Goal: Navigation & Orientation: Find specific page/section

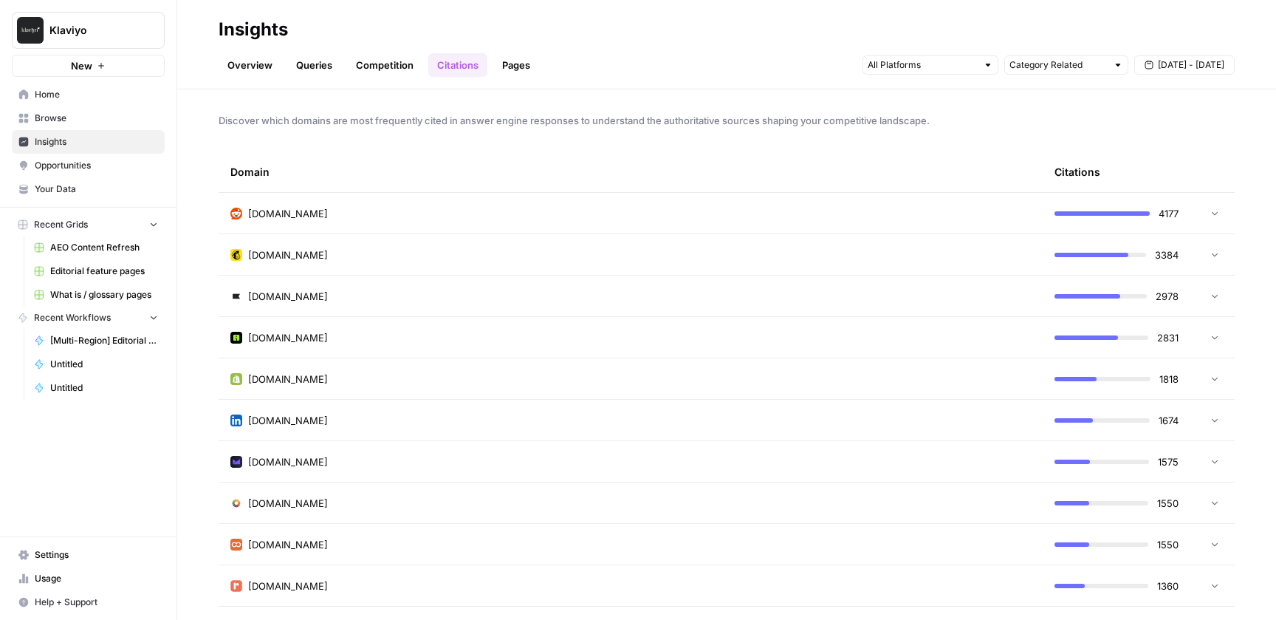
click at [75, 186] on span "Your Data" at bounding box center [96, 188] width 123 height 13
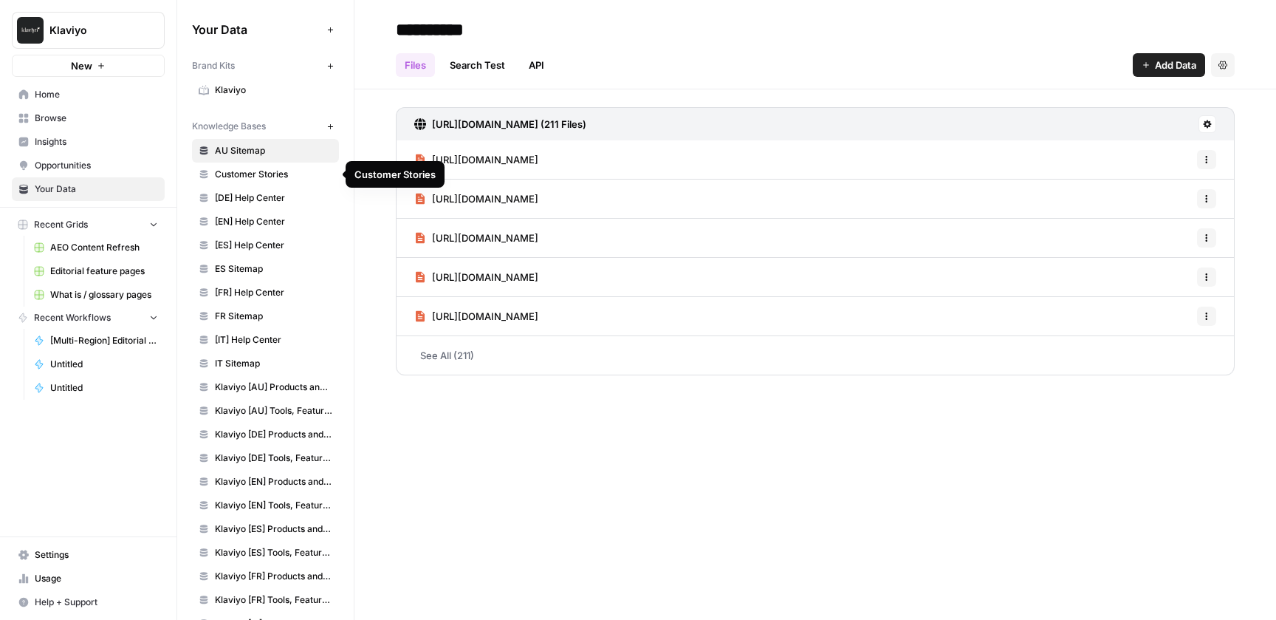
click at [275, 179] on span "Customer Stories" at bounding box center [273, 174] width 117 height 13
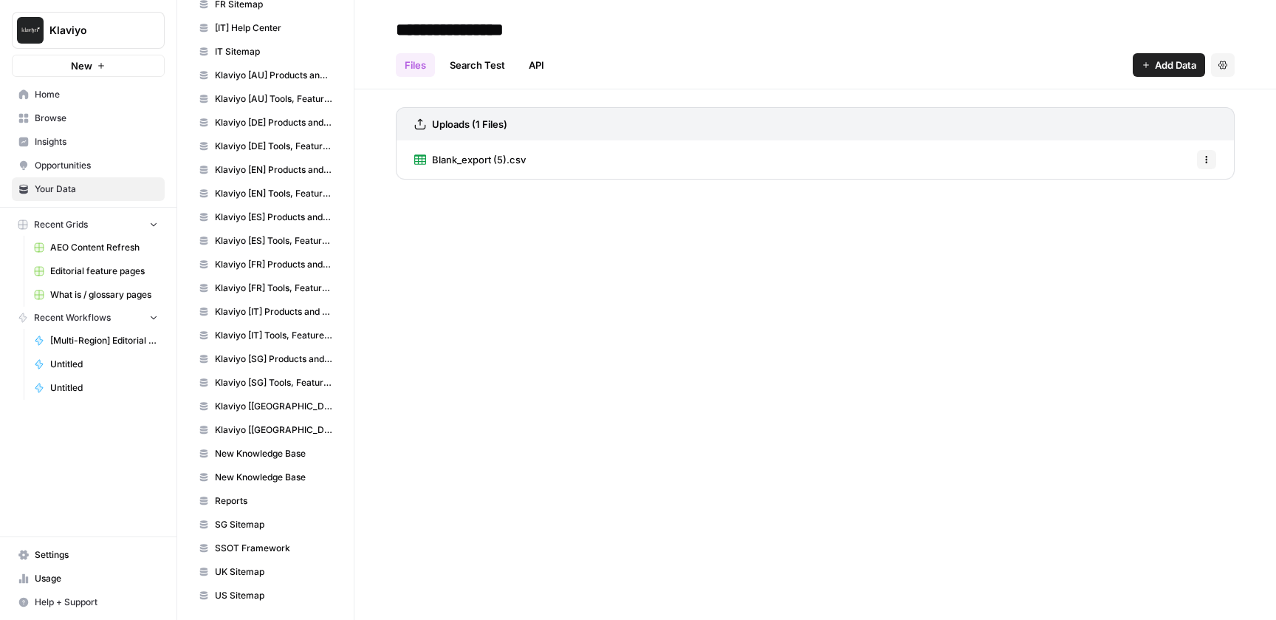
scroll to position [317, 0]
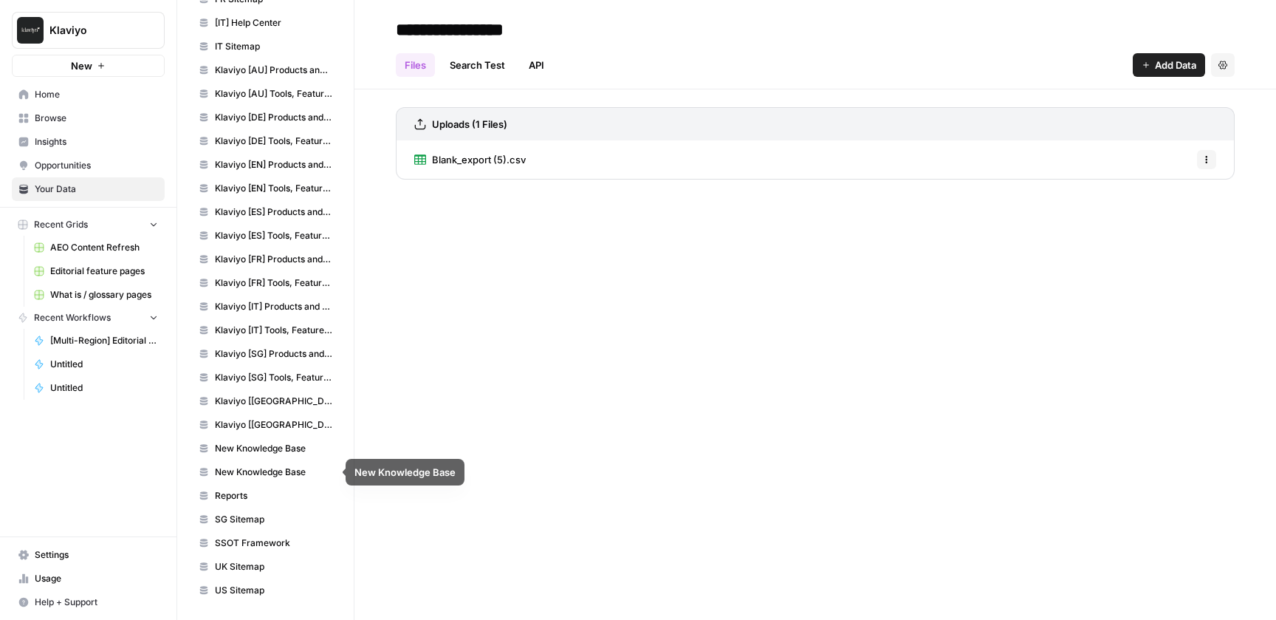
click at [292, 453] on span "New Knowledge Base" at bounding box center [273, 448] width 117 height 13
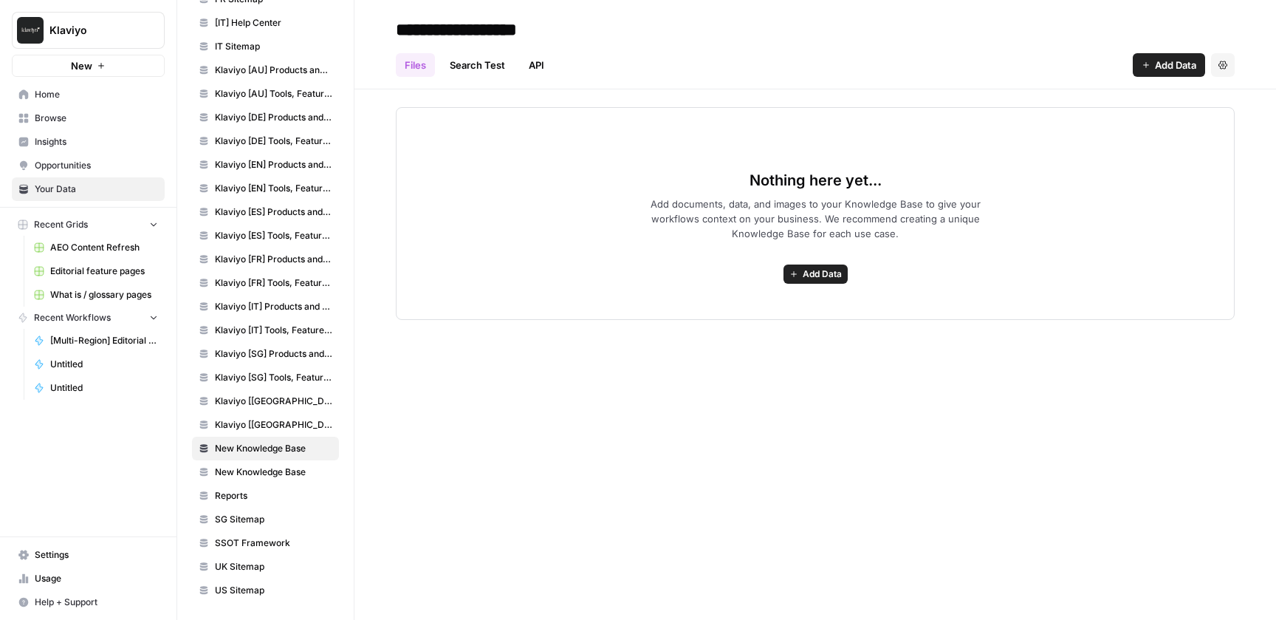
click at [1224, 62] on icon "button" at bounding box center [1223, 65] width 9 height 9
click at [1137, 106] on span "Delete Knowledge Base" at bounding box center [1162, 99] width 109 height 15
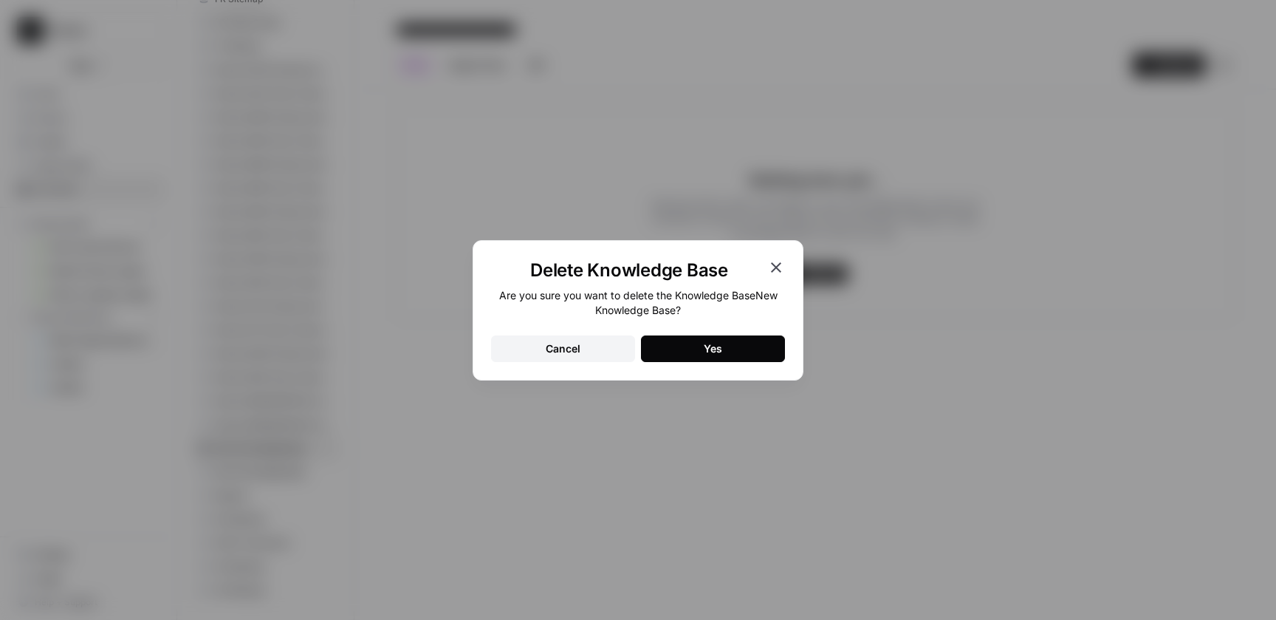
click at [691, 359] on button "Yes" at bounding box center [713, 348] width 144 height 27
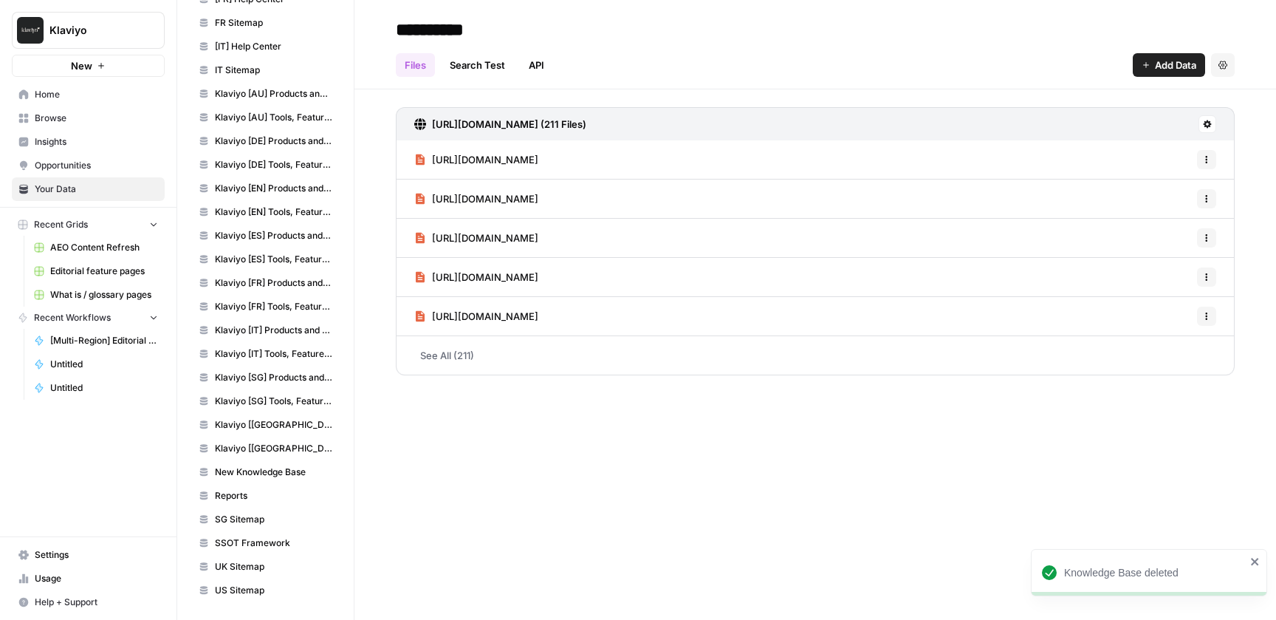
click at [311, 471] on span "New Knowledge Base" at bounding box center [273, 471] width 117 height 13
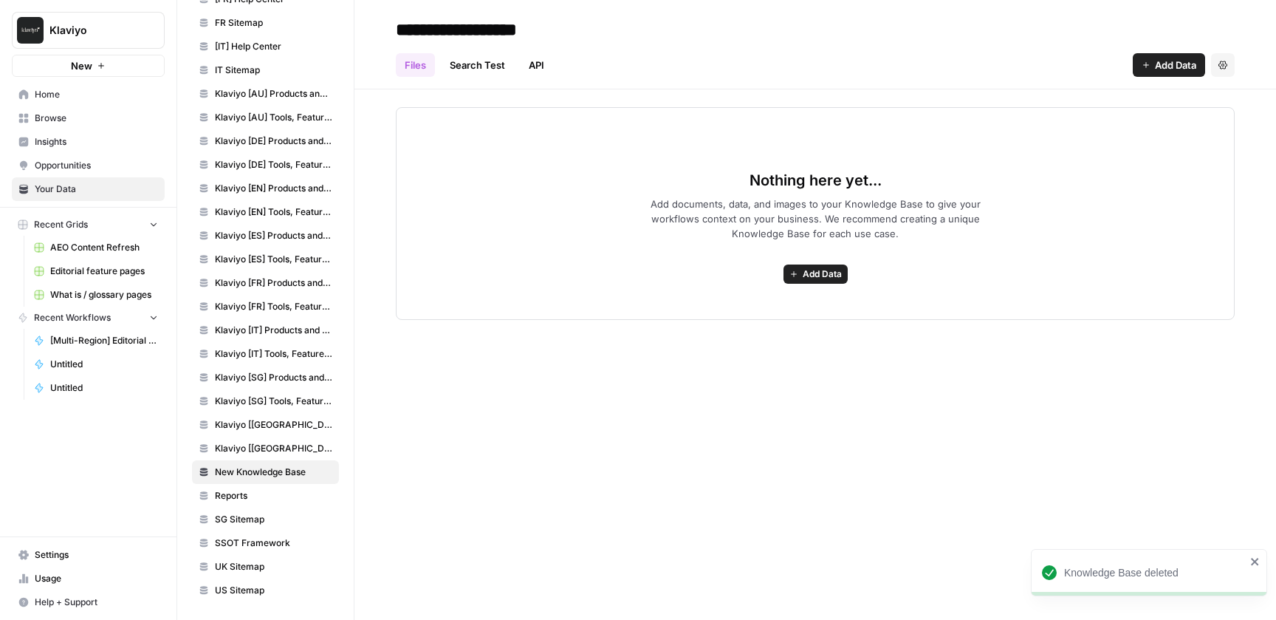
click at [1220, 62] on icon "button" at bounding box center [1223, 65] width 9 height 8
click at [1191, 101] on span "Delete Knowledge Base" at bounding box center [1162, 99] width 109 height 15
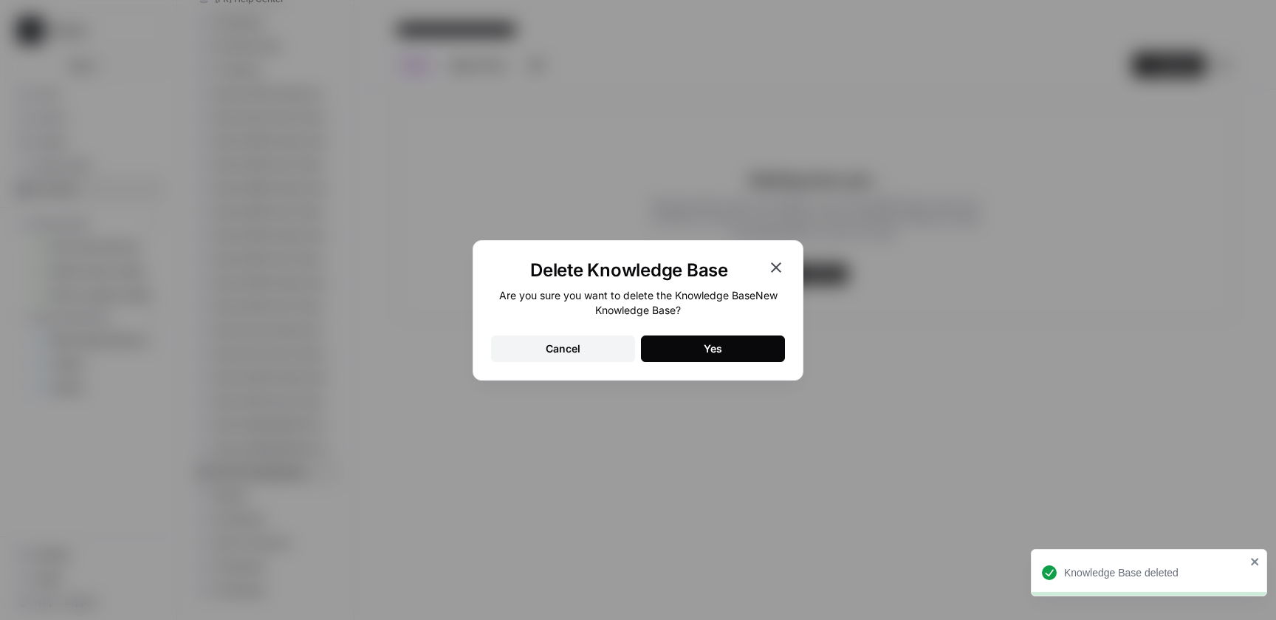
click at [709, 352] on div "Yes" at bounding box center [713, 348] width 18 height 15
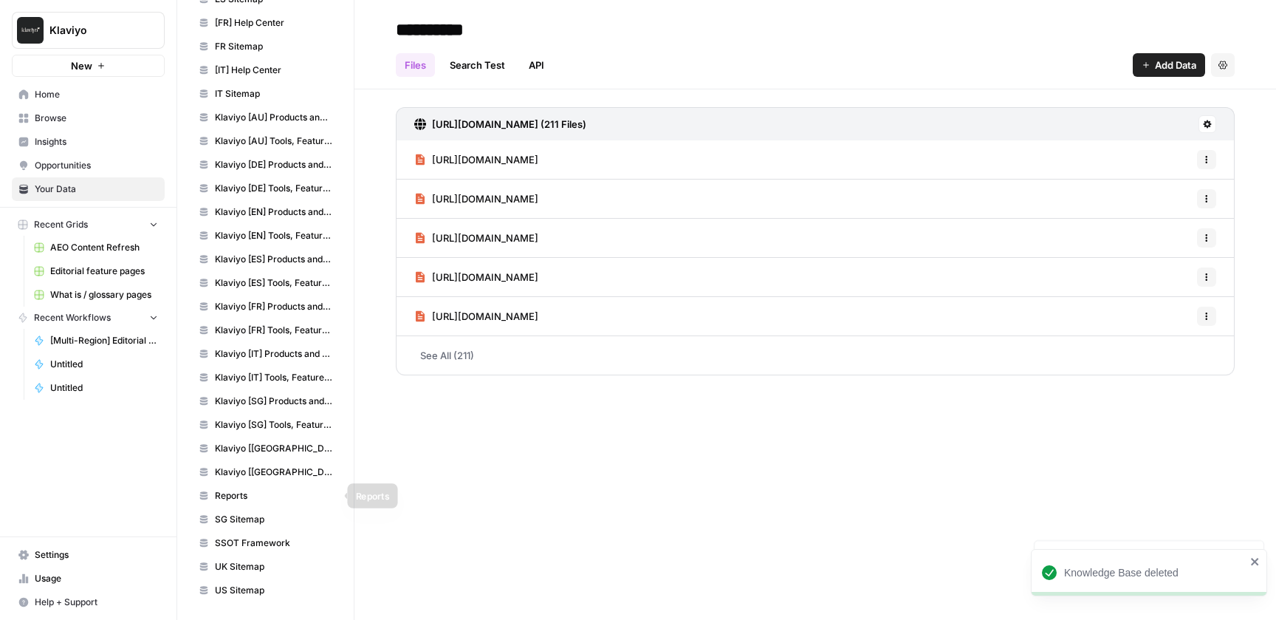
click at [317, 493] on span "Reports" at bounding box center [273, 495] width 117 height 13
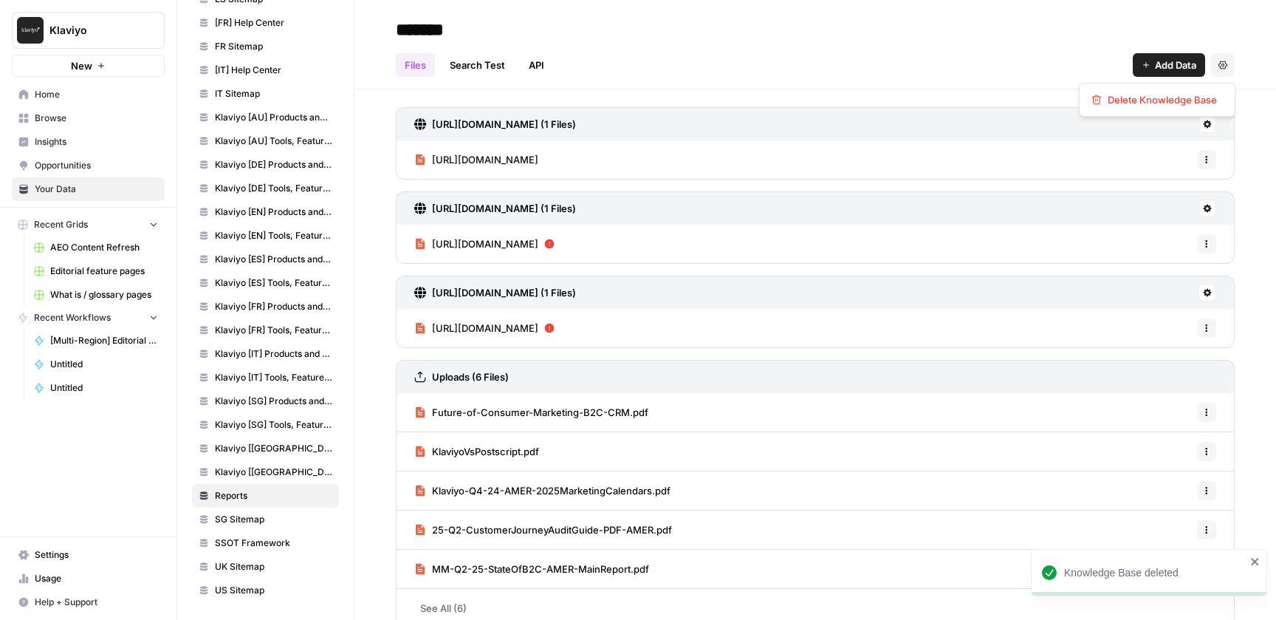
click at [1227, 66] on icon "button" at bounding box center [1223, 65] width 9 height 9
click at [1180, 97] on span "Delete Knowledge Base" at bounding box center [1162, 99] width 109 height 15
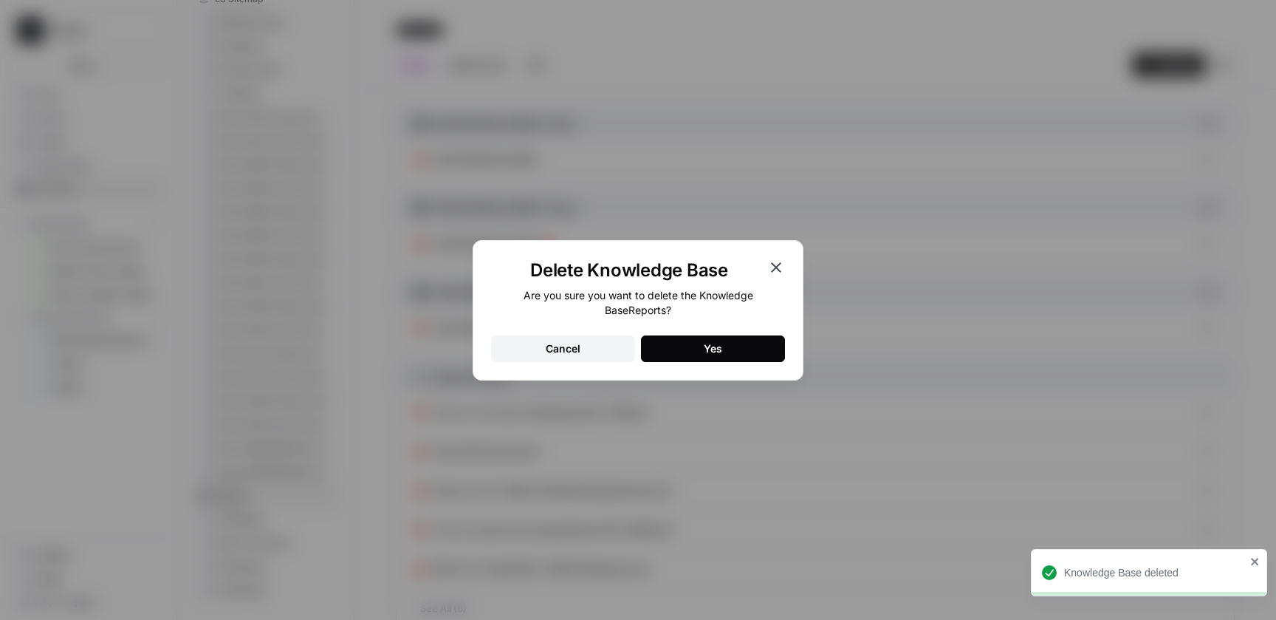
click at [735, 341] on button "Yes" at bounding box center [713, 348] width 144 height 27
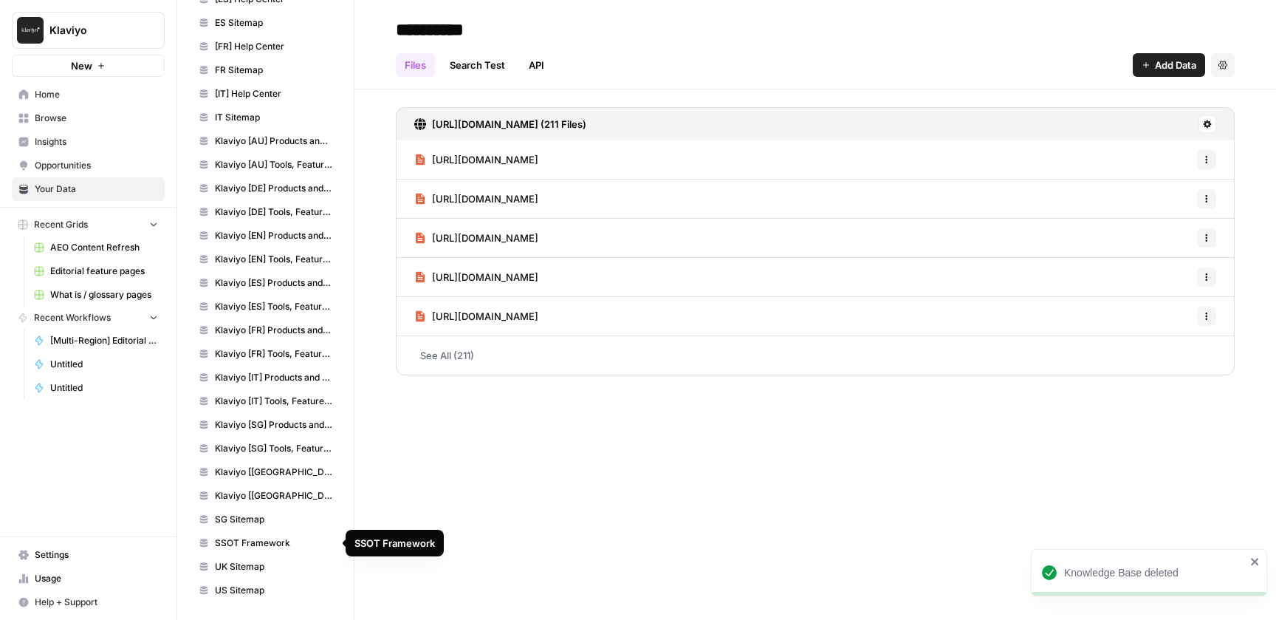
click at [306, 547] on span "SSOT Framework" at bounding box center [273, 542] width 117 height 13
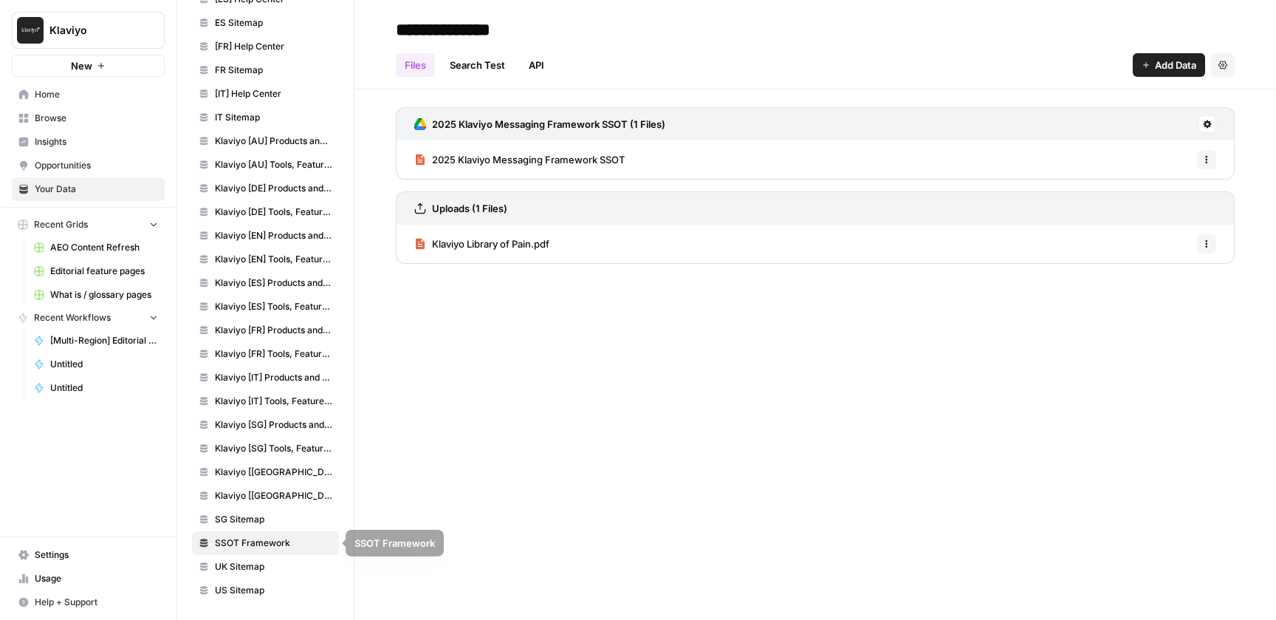
click at [287, 563] on span "UK Sitemap" at bounding box center [273, 566] width 117 height 13
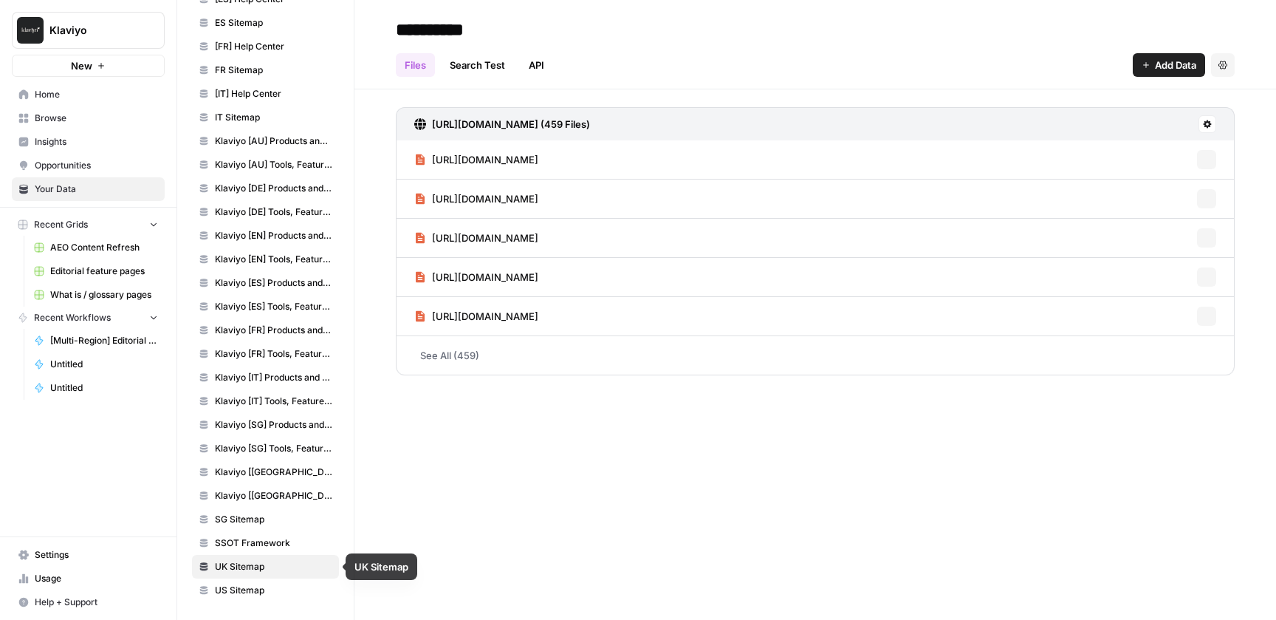
click at [288, 584] on span "US Sitemap" at bounding box center [273, 589] width 117 height 13
click at [287, 543] on span "SSOT Framework" at bounding box center [273, 542] width 117 height 13
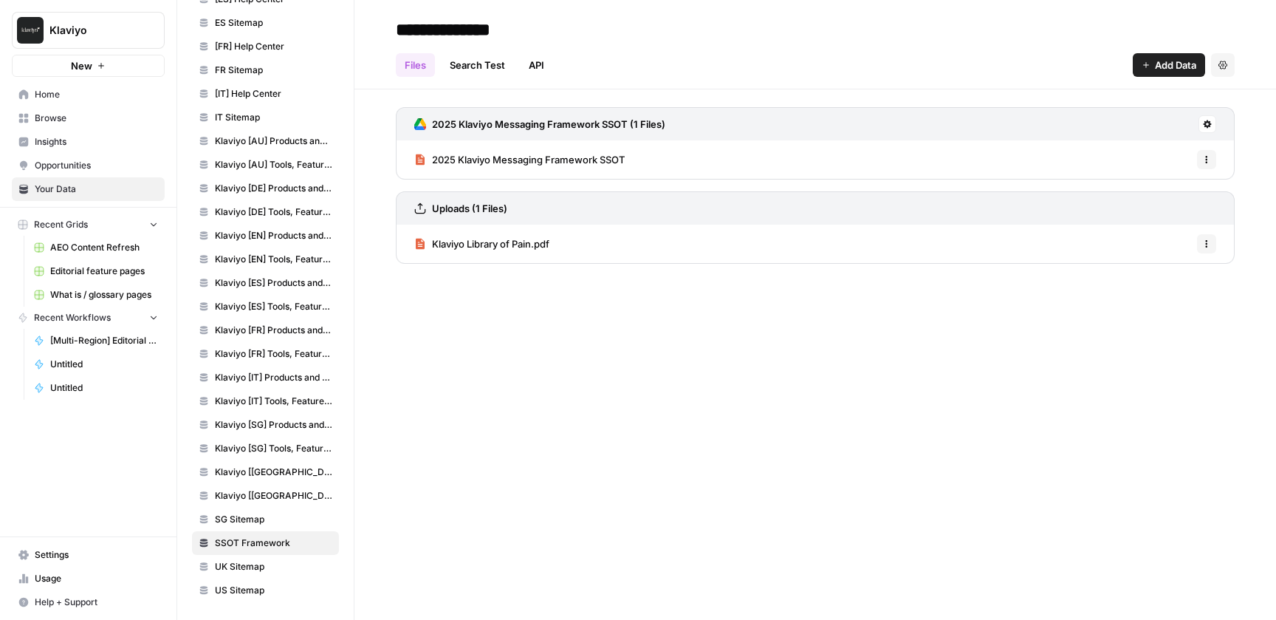
click at [293, 518] on span "SG Sitemap" at bounding box center [273, 519] width 117 height 13
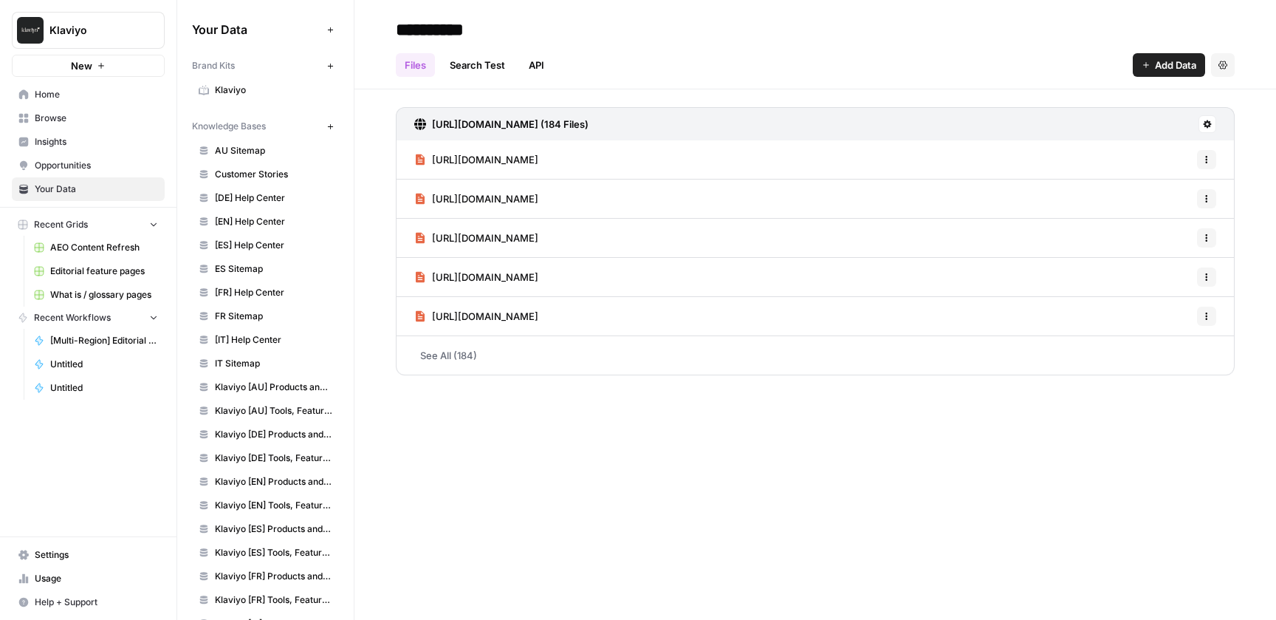
click at [288, 152] on span "AU Sitemap" at bounding box center [273, 150] width 117 height 13
click at [288, 165] on link "Customer Stories" at bounding box center [265, 174] width 147 height 24
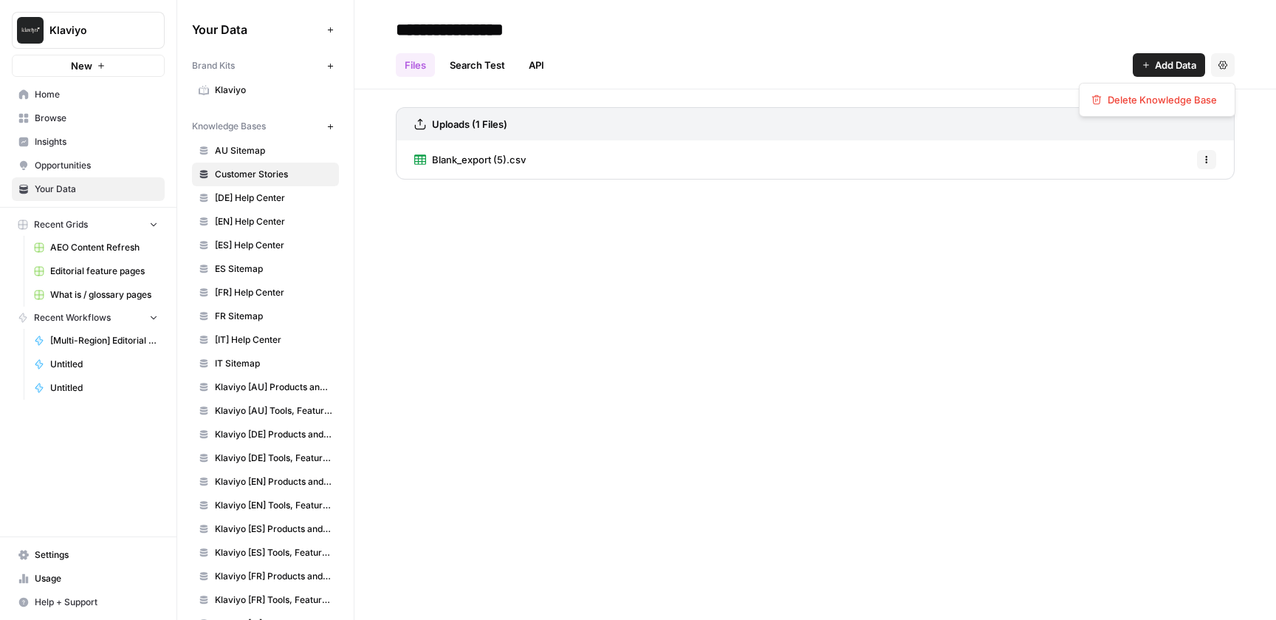
click at [1224, 64] on icon "button" at bounding box center [1223, 65] width 9 height 9
click at [1227, 63] on icon "button" at bounding box center [1223, 65] width 9 height 9
click at [1207, 165] on button "Options" at bounding box center [1206, 159] width 19 height 19
click at [1207, 162] on icon "button" at bounding box center [1206, 159] width 9 height 9
click at [563, 193] on div "**********" at bounding box center [815, 310] width 922 height 620
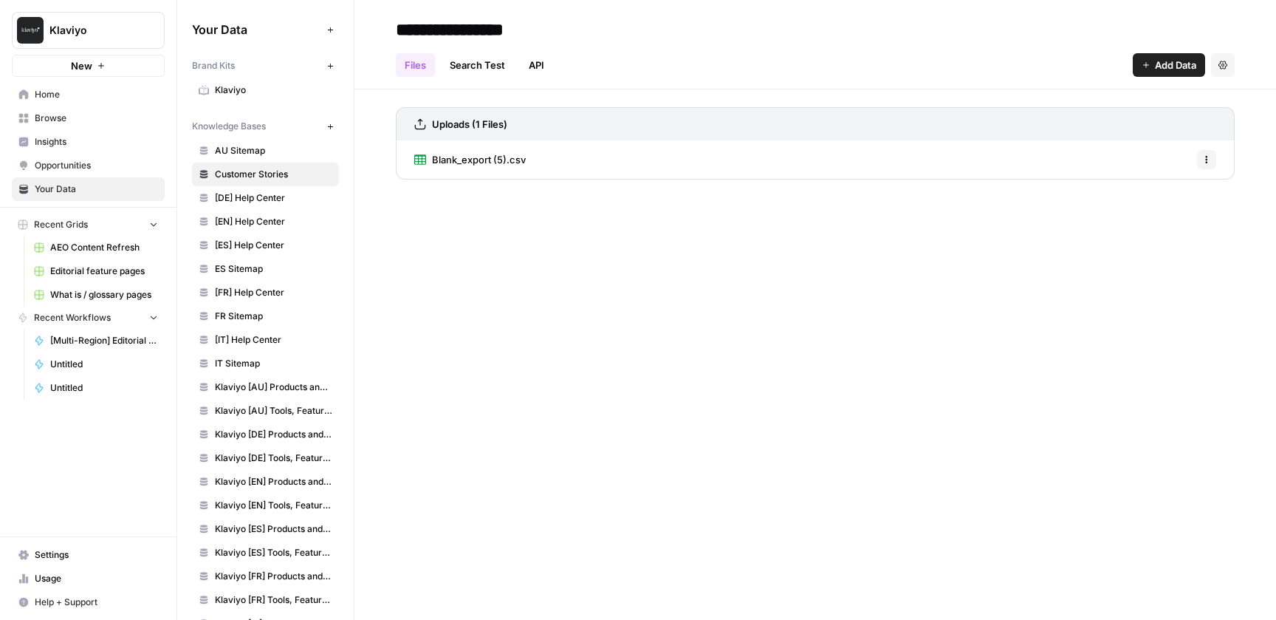
click at [567, 159] on div "Blank_export (5).csv Options" at bounding box center [815, 159] width 839 height 38
click at [477, 163] on span "Blank_export (5).csv" at bounding box center [479, 159] width 94 height 15
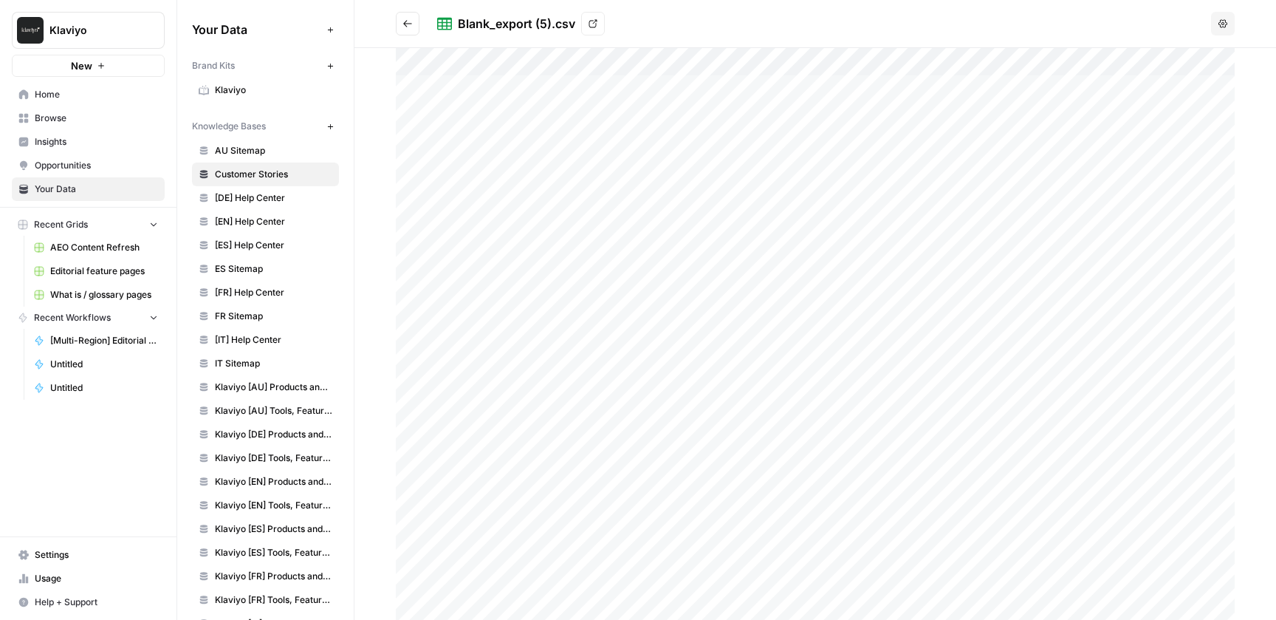
click at [400, 22] on button "Go back" at bounding box center [408, 24] width 24 height 24
